Goal: Information Seeking & Learning: Learn about a topic

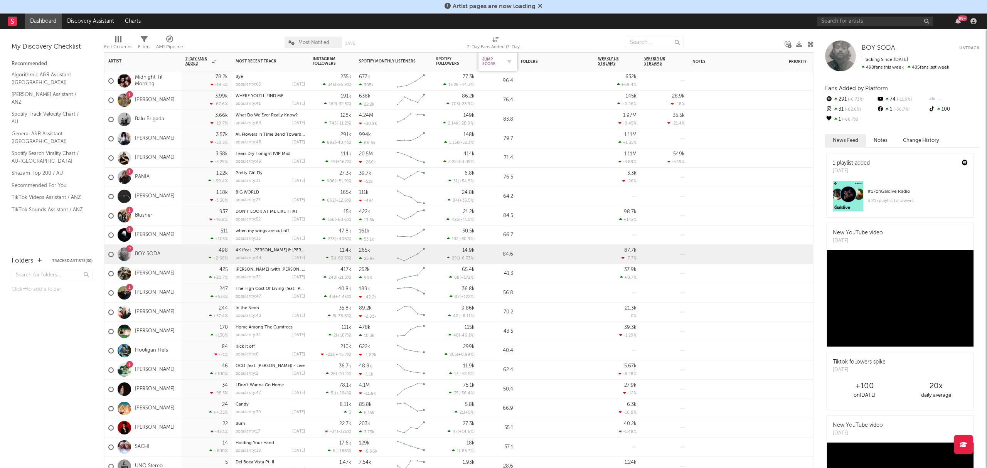
click at [493, 63] on div "Jump Score" at bounding box center [491, 61] width 19 height 9
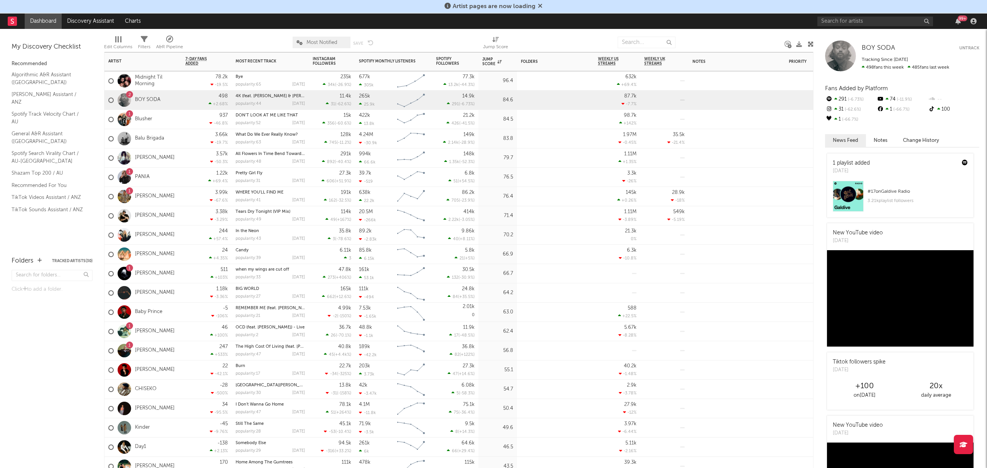
click at [522, 119] on div at bounding box center [555, 117] width 77 height 15
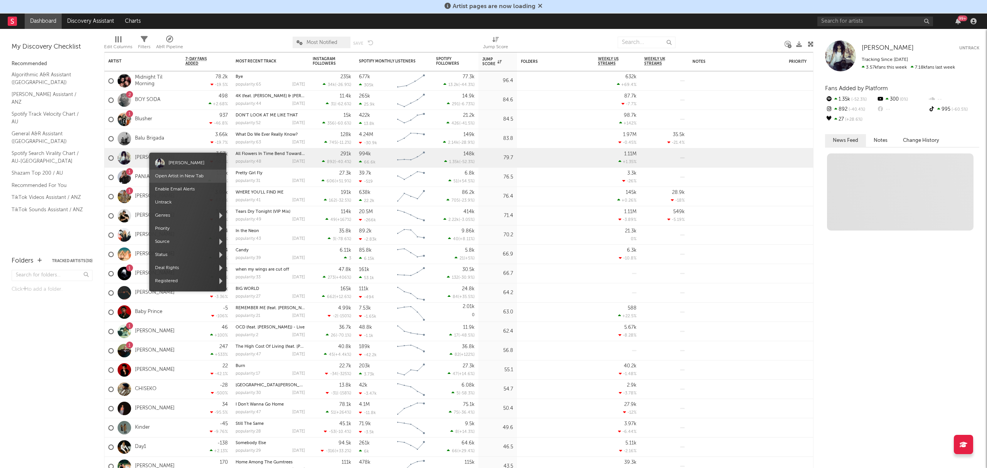
click at [177, 174] on link "Open Artist in New Tab" at bounding box center [179, 176] width 49 height 5
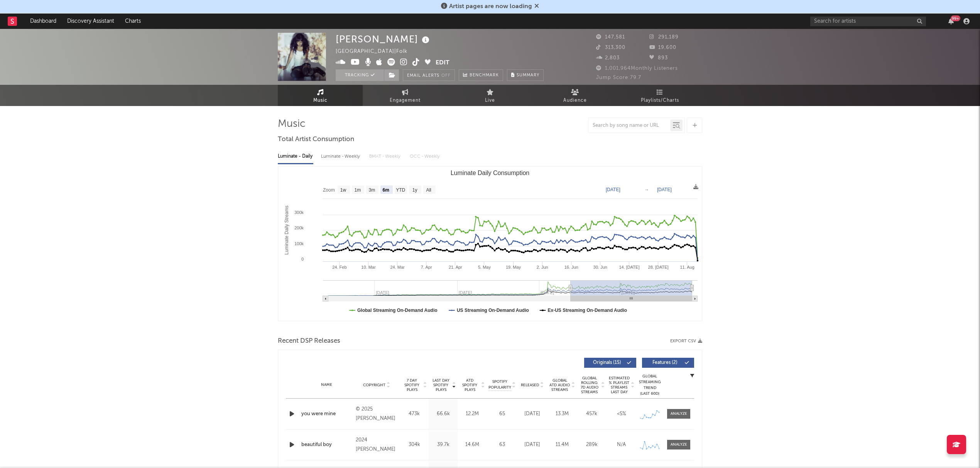
select select "6m"
